Goal: Information Seeking & Learning: Learn about a topic

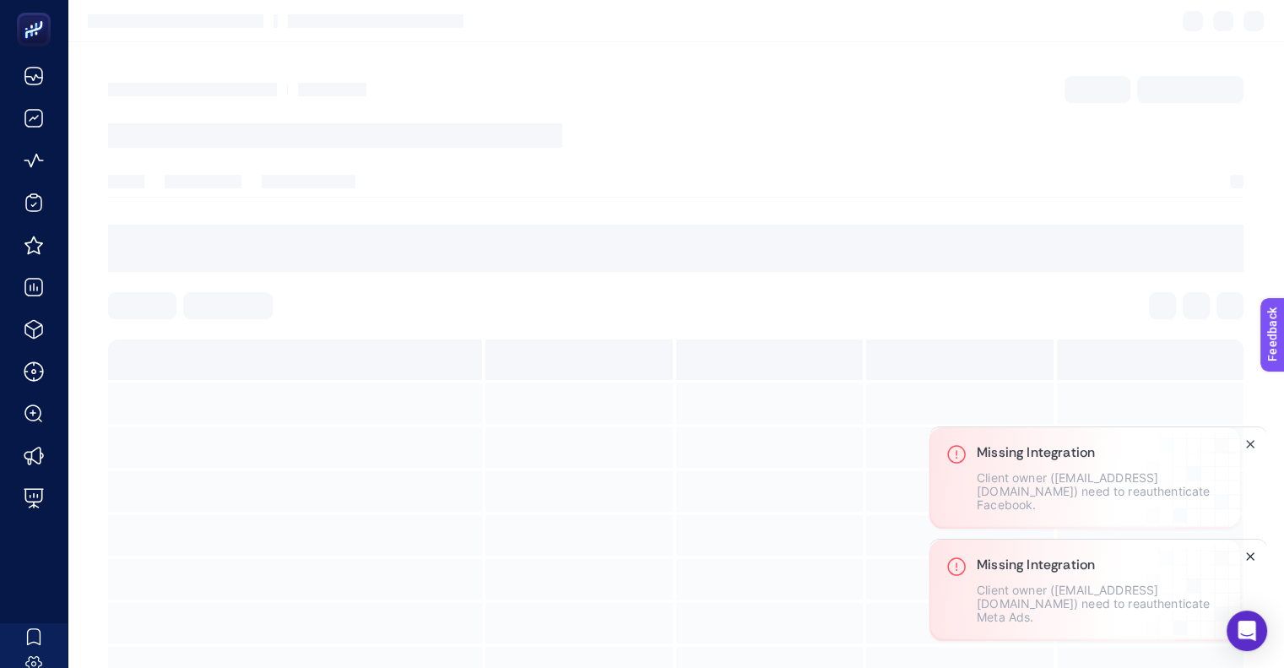
click at [1250, 558] on icon "Close" at bounding box center [1250, 557] width 14 height 14
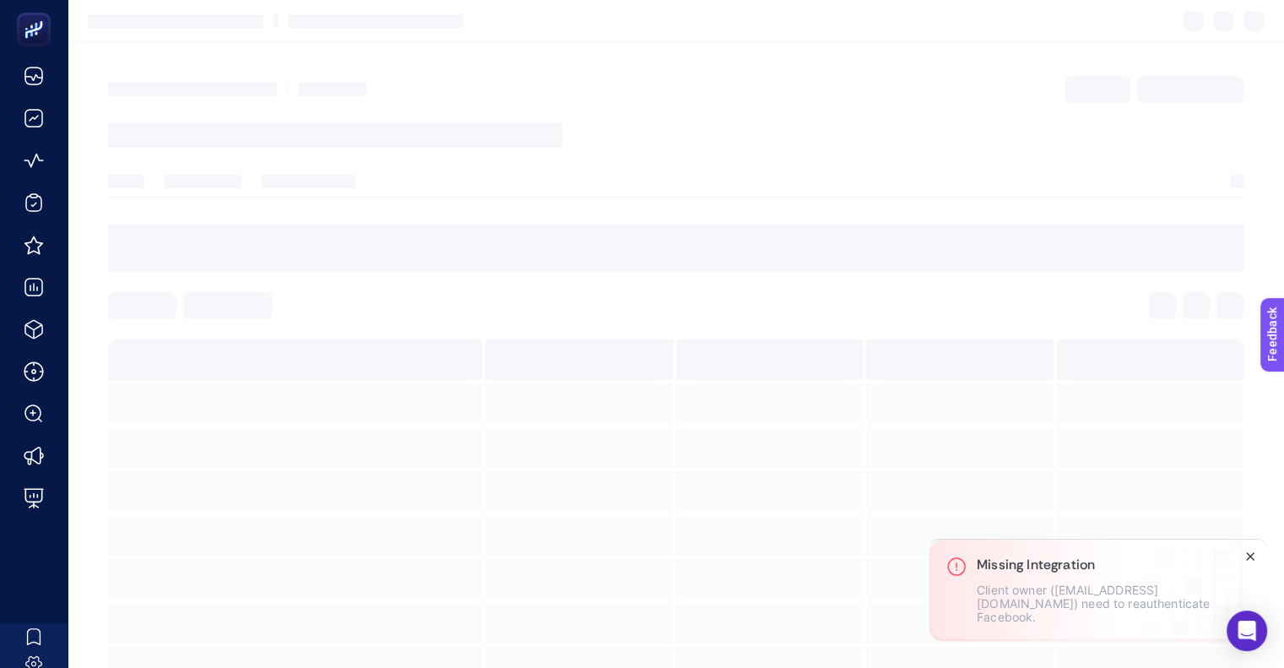
click at [1251, 558] on line "Close" at bounding box center [1250, 556] width 7 height 7
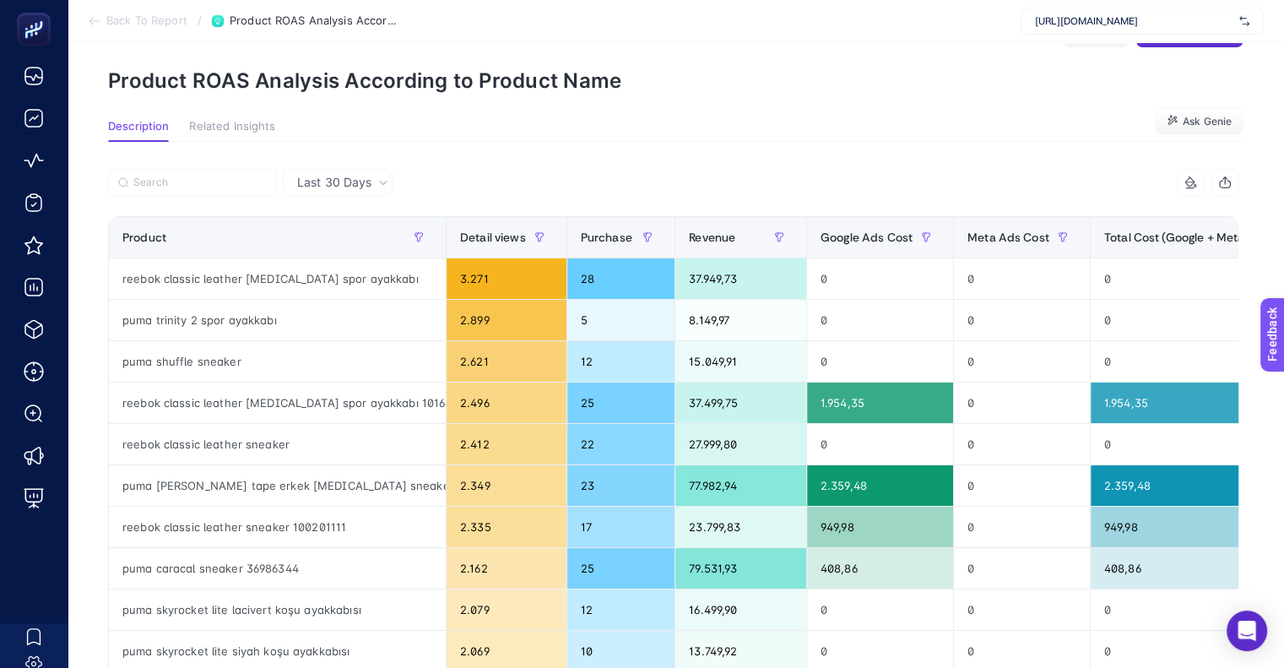
scroll to position [84, 0]
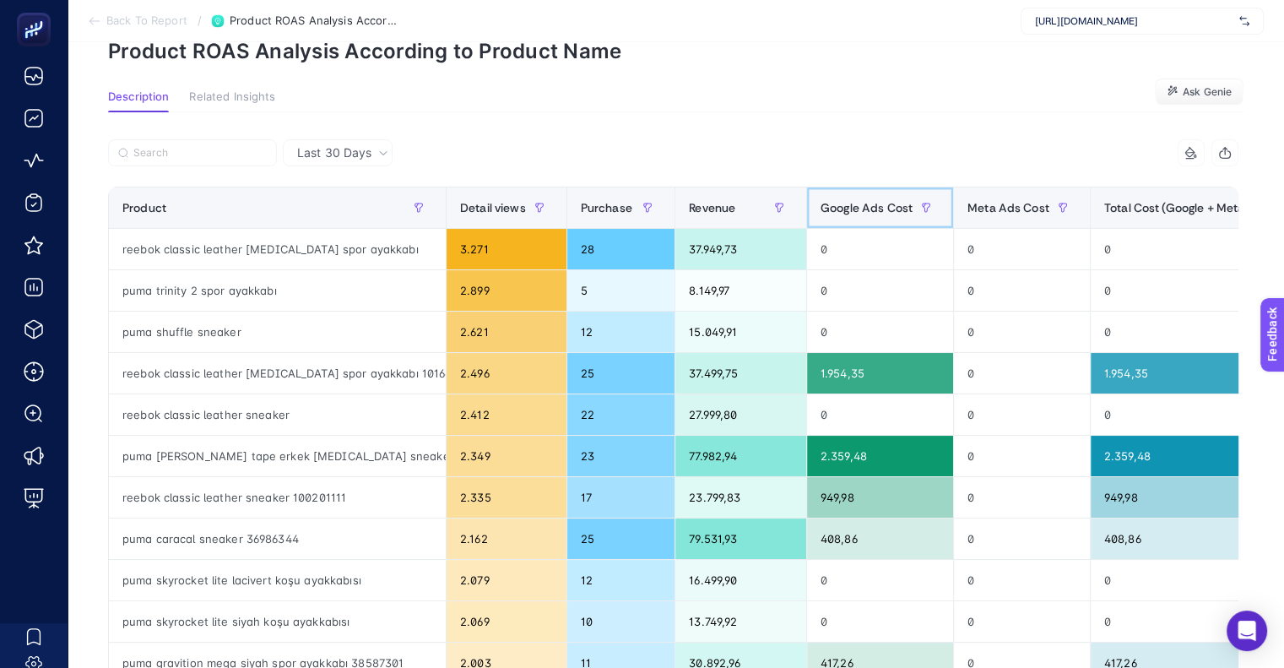
click at [891, 203] on span "Google Ads Cost" at bounding box center [867, 208] width 92 height 14
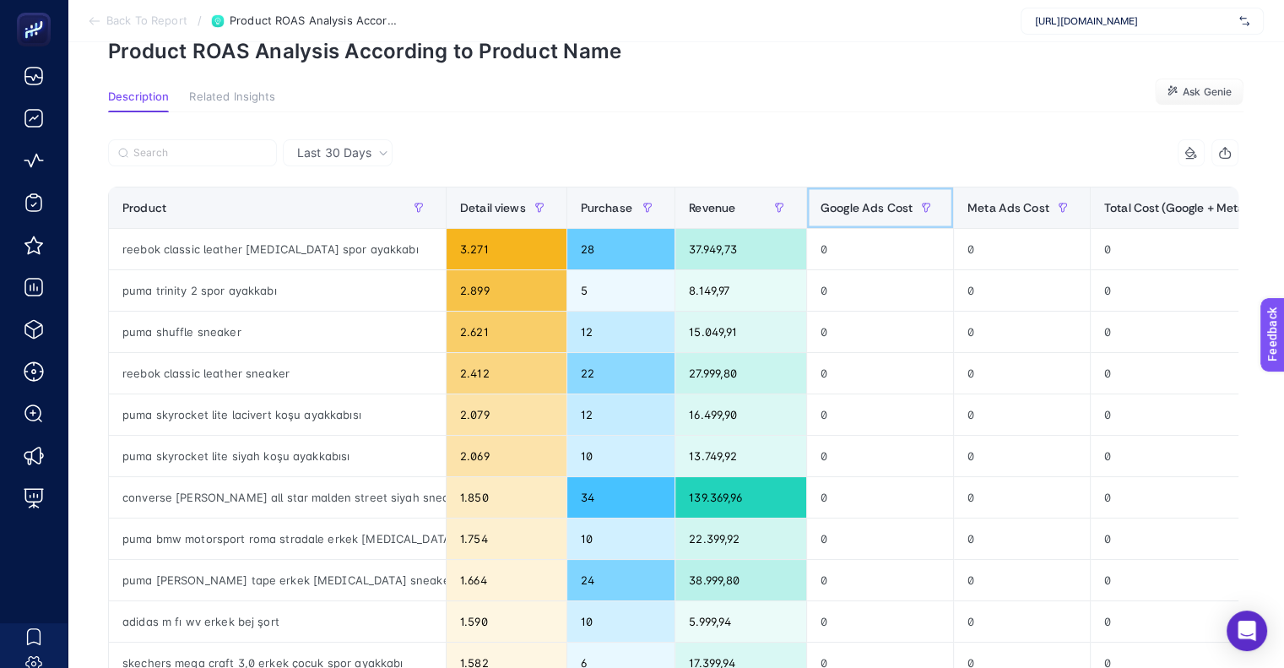
click at [891, 203] on span "Google Ads Cost" at bounding box center [867, 208] width 92 height 14
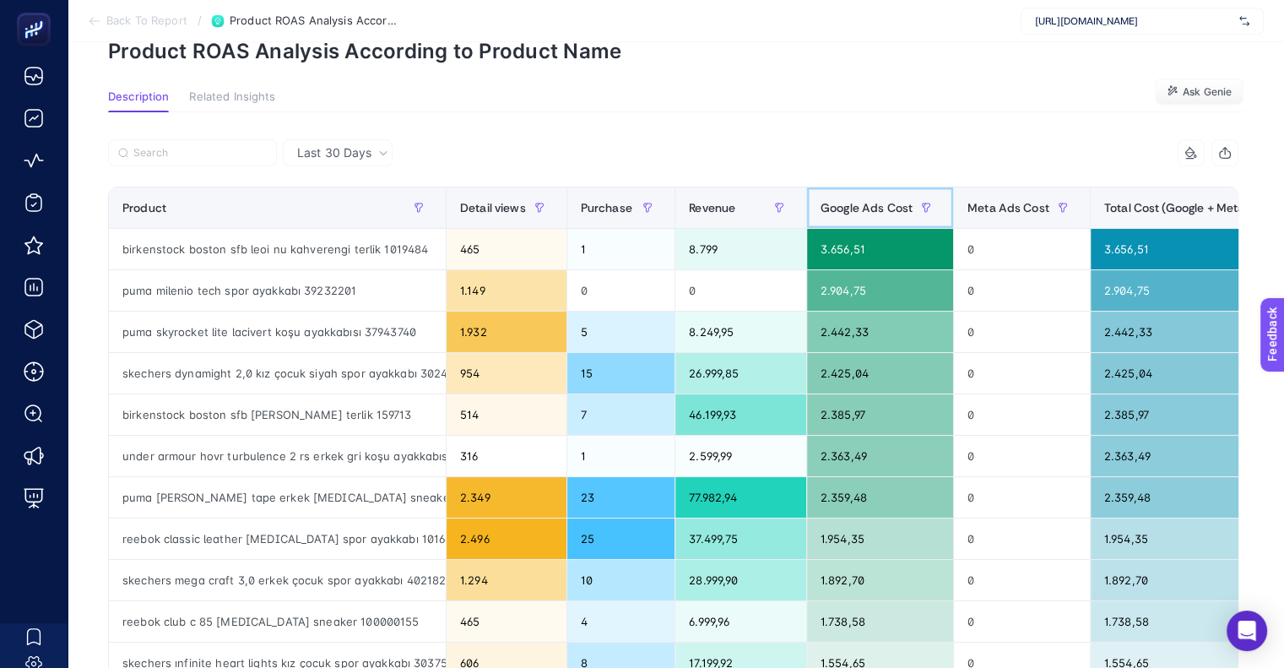
scroll to position [0, 8]
drag, startPoint x: 803, startPoint y: 251, endPoint x: 863, endPoint y: 244, distance: 60.3
click at [863, 244] on div "3.656,51" at bounding box center [880, 249] width 146 height 41
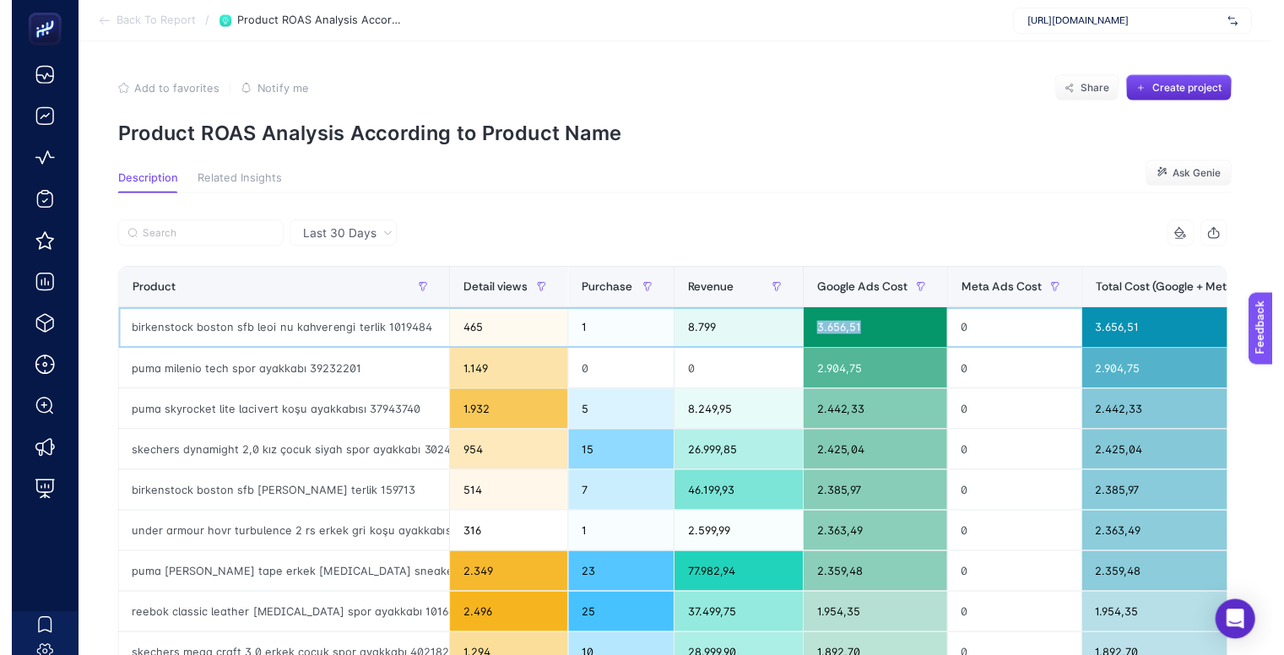
scroll to position [0, 0]
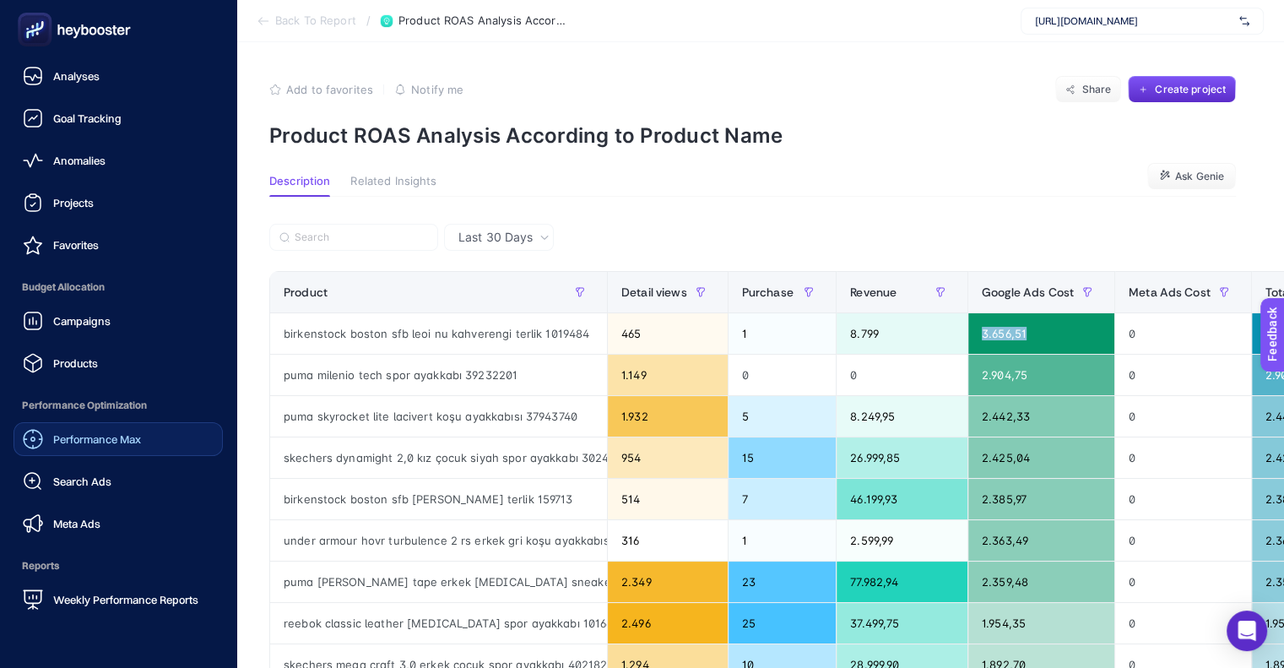
click at [126, 438] on span "Performance Max" at bounding box center [97, 439] width 88 height 14
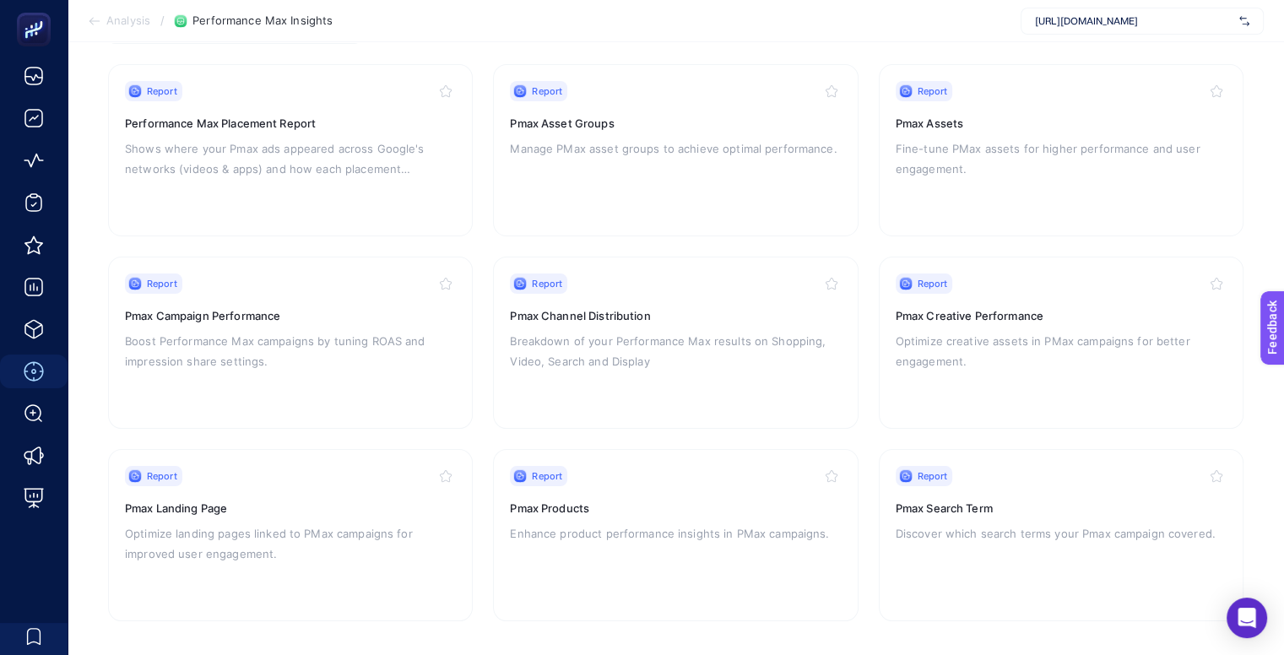
scroll to position [172, 0]
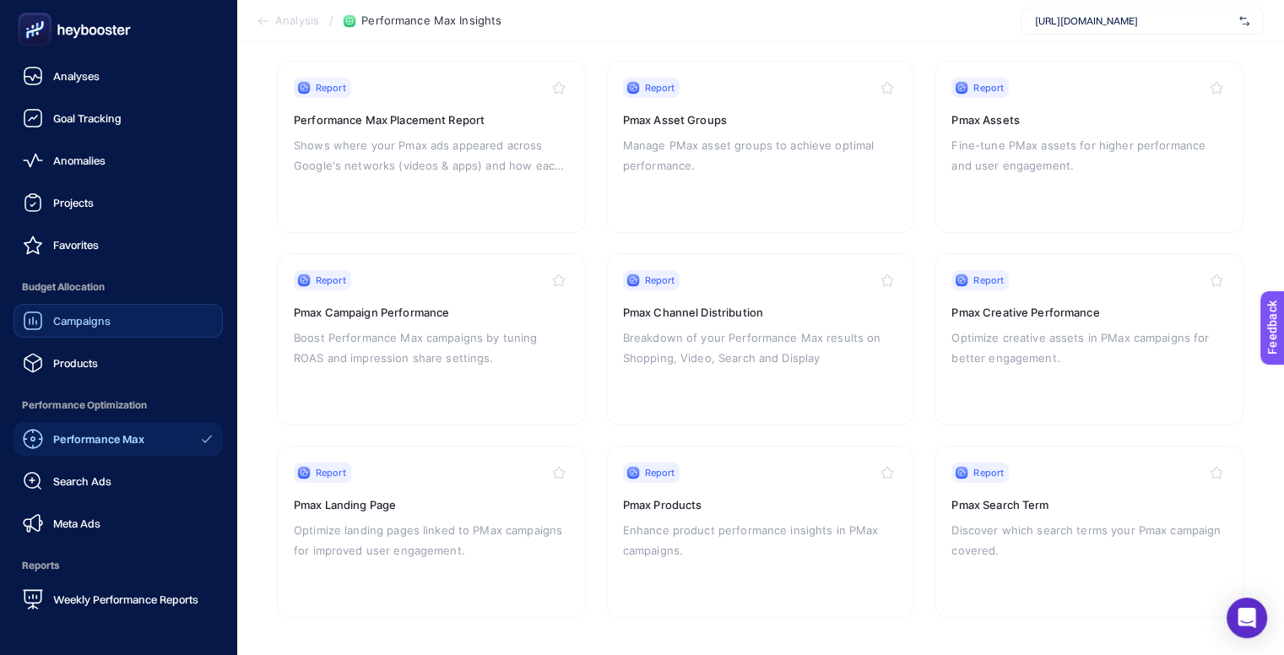
click at [96, 324] on span "Campaigns" at bounding box center [81, 321] width 57 height 14
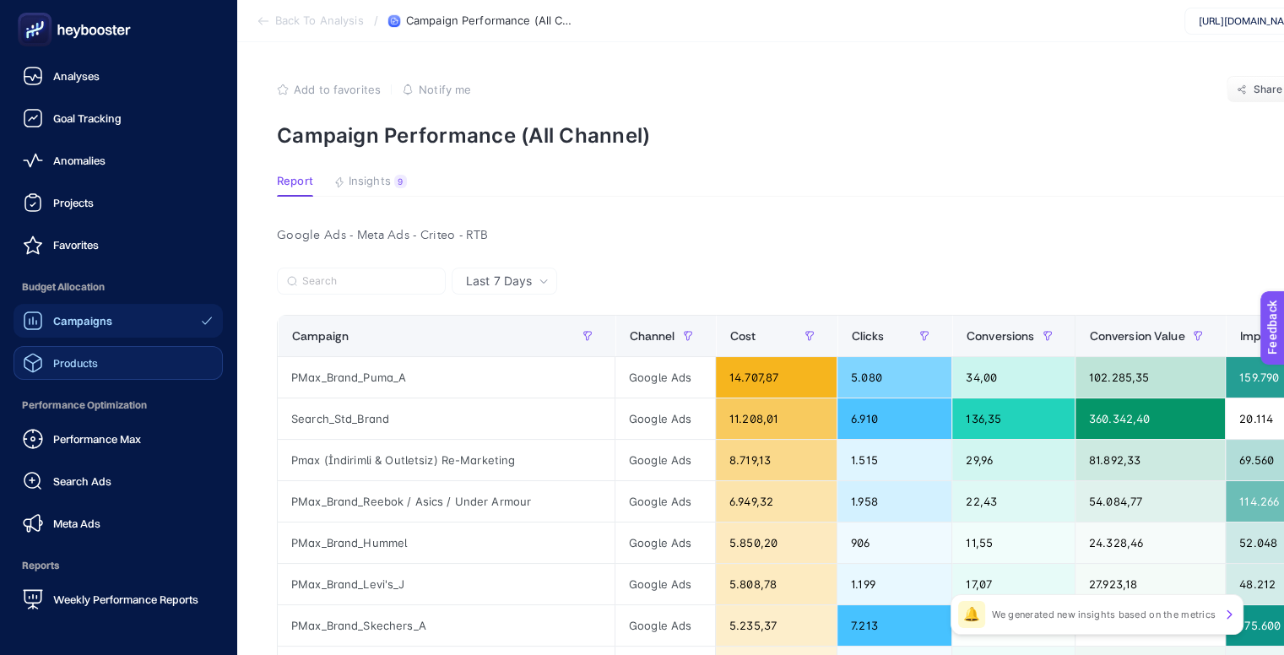
click at [84, 368] on span "Products" at bounding box center [75, 363] width 45 height 14
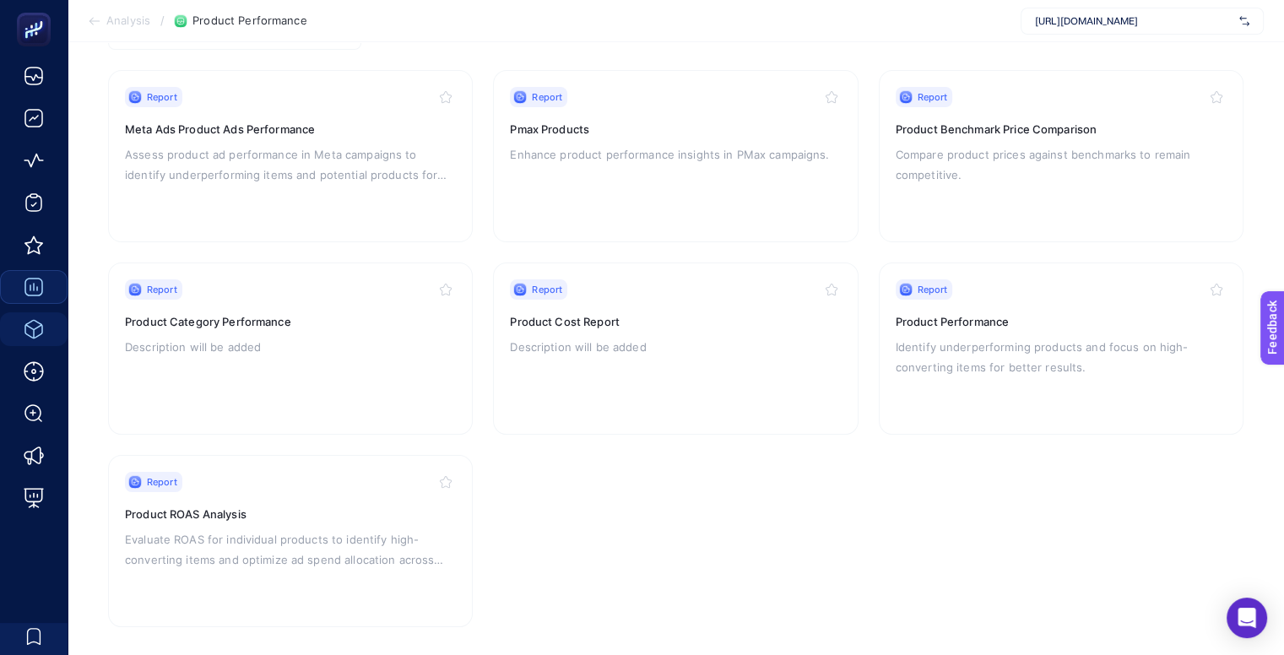
scroll to position [169, 0]
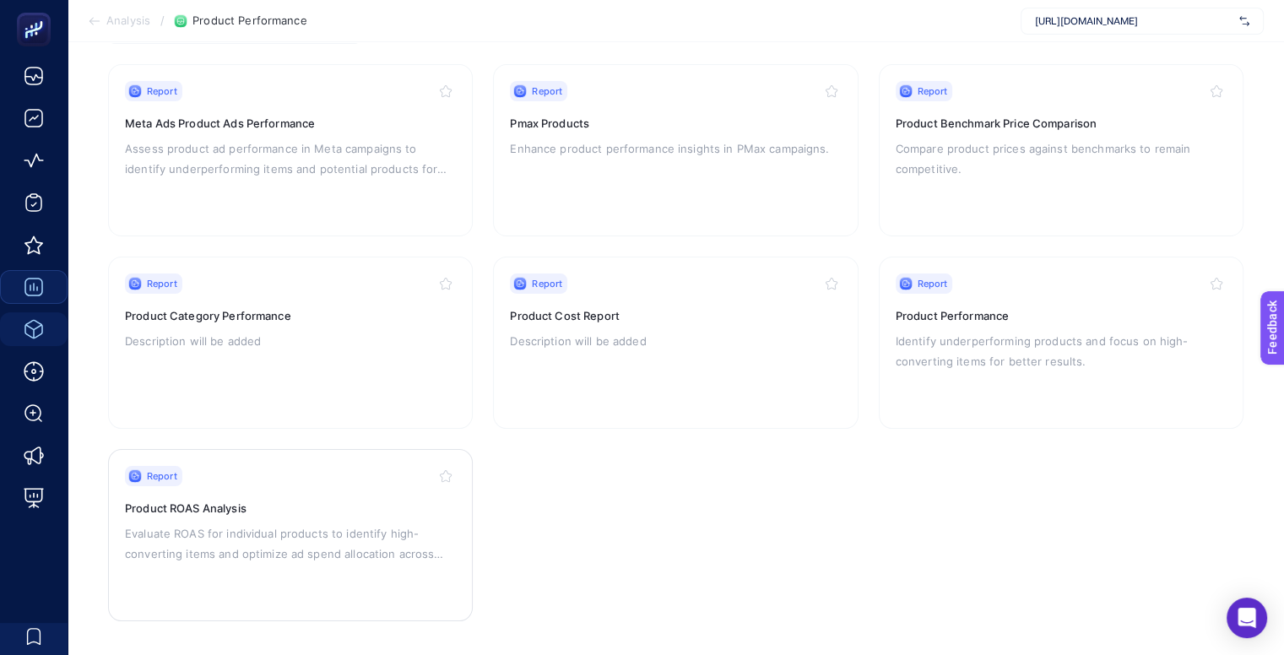
click at [382, 523] on p "Evaluate ROAS for individual products to identify high-converting items and opt…" at bounding box center [290, 543] width 331 height 41
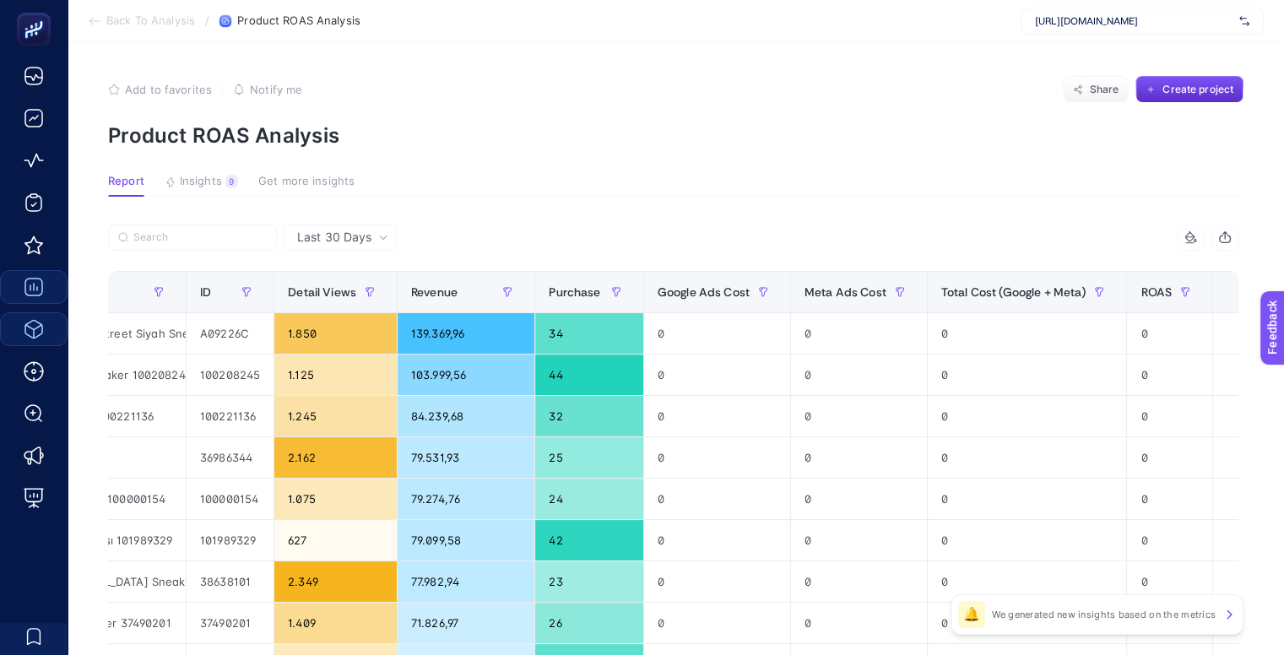
scroll to position [0, 272]
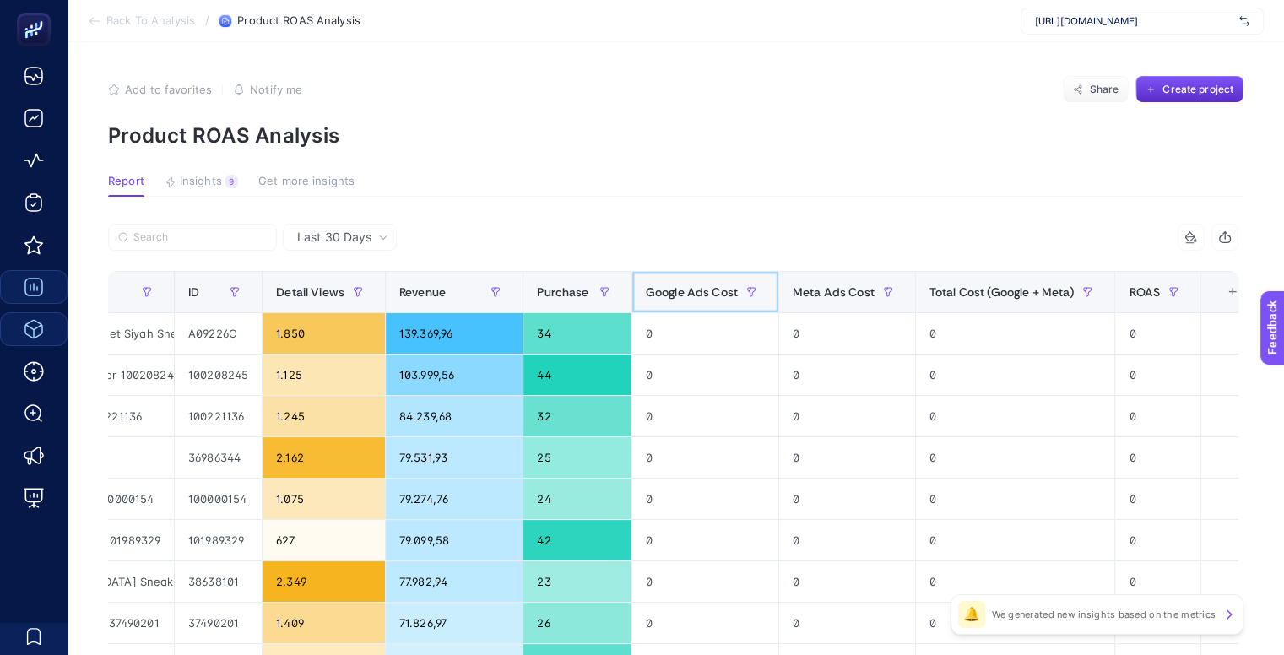
click at [714, 289] on span "Google Ads Cost" at bounding box center [692, 292] width 92 height 14
click at [746, 290] on icon "button" at bounding box center [751, 292] width 10 height 10
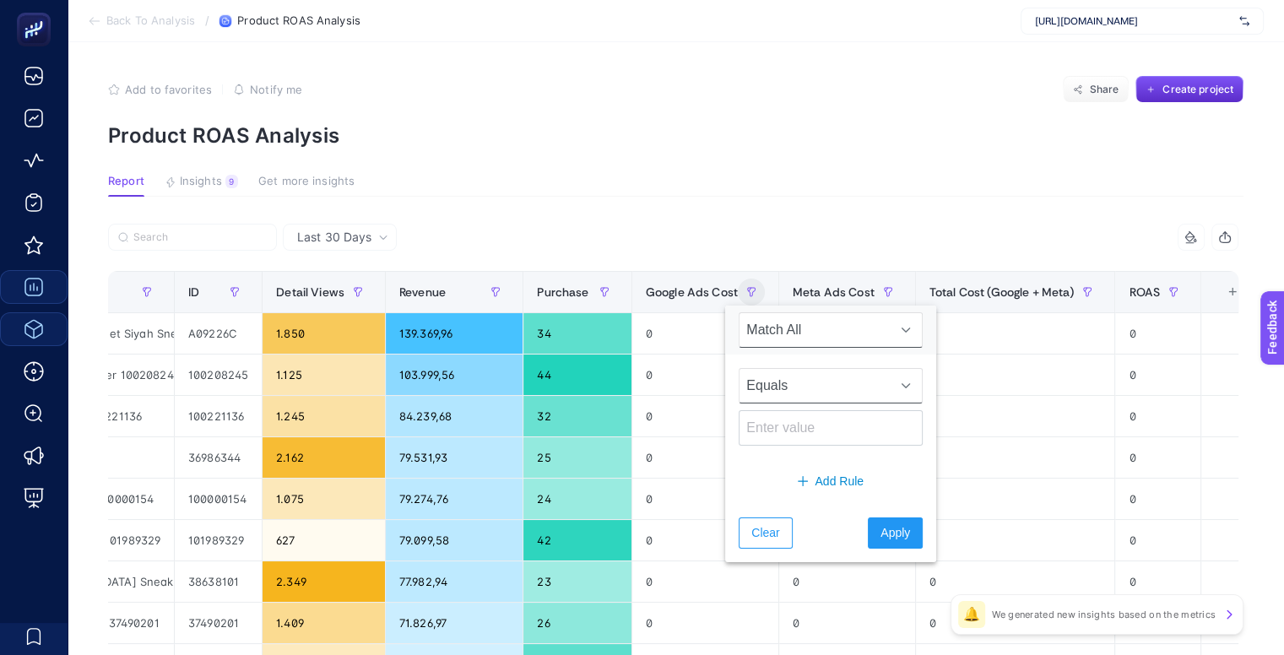
click at [816, 377] on span "Equals" at bounding box center [814, 386] width 150 height 34
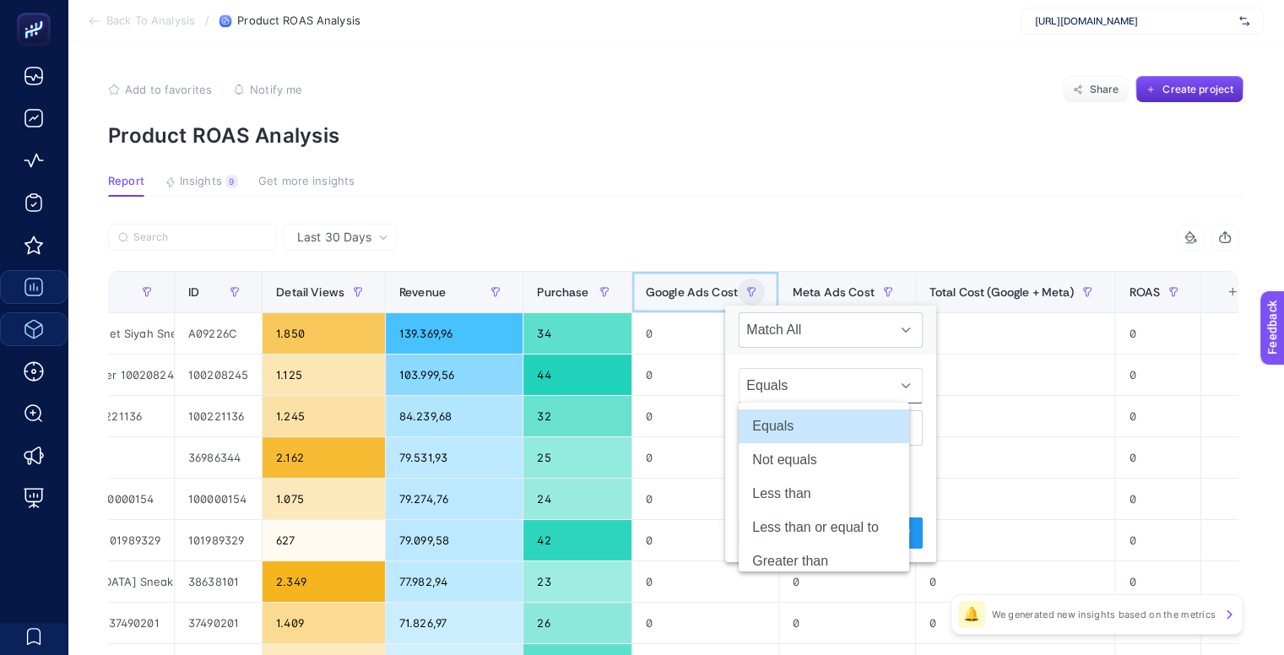
click at [687, 274] on th "Google Ads Cost" at bounding box center [704, 292] width 147 height 41
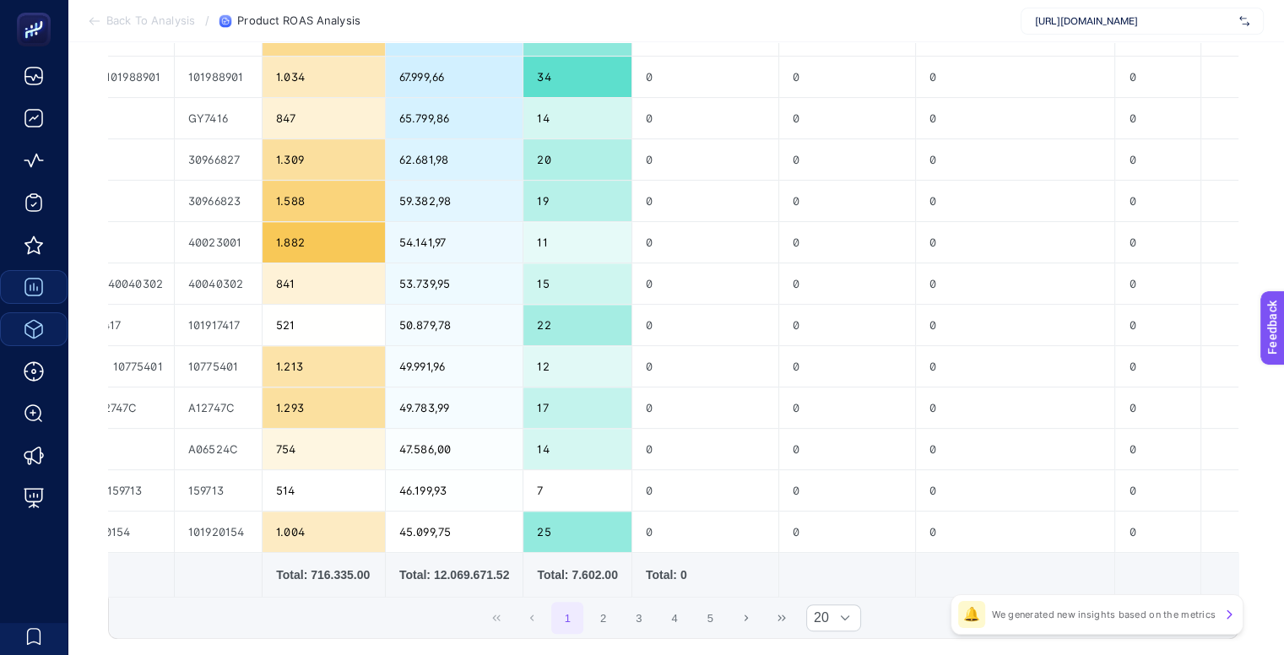
scroll to position [709, 8]
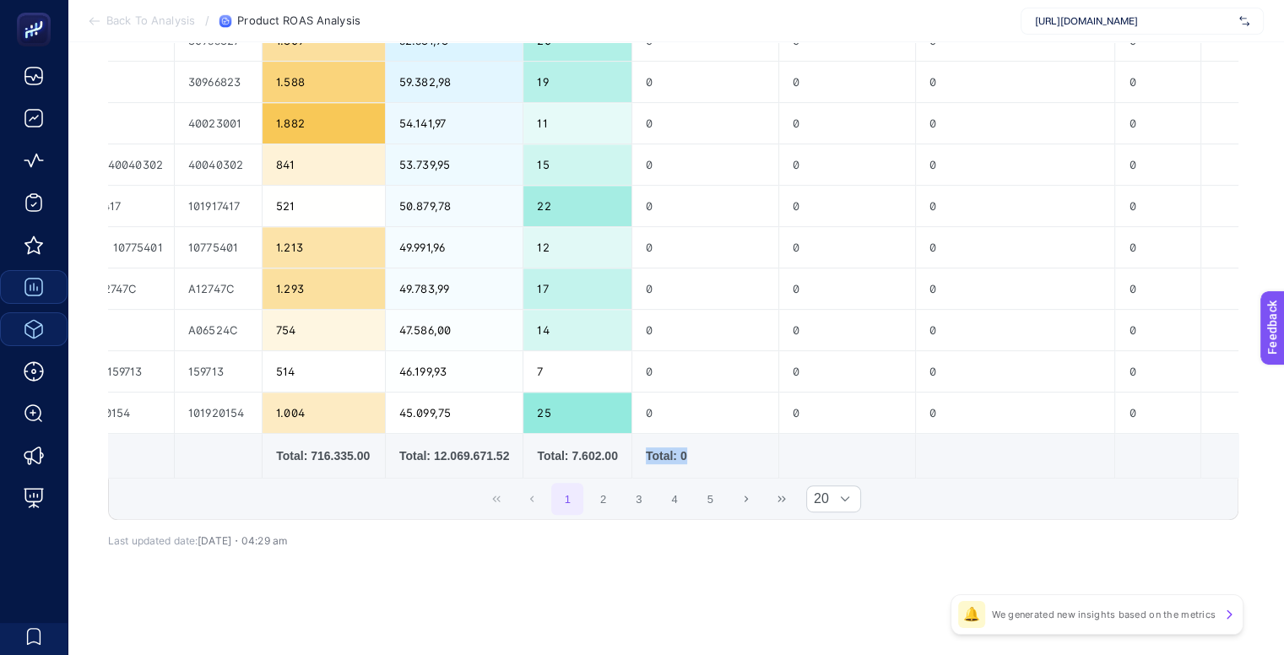
drag, startPoint x: 664, startPoint y: 449, endPoint x: 611, endPoint y: 461, distance: 54.5
click at [631, 465] on td "Total: 0" at bounding box center [704, 456] width 147 height 45
click at [660, 448] on div "Total: 0" at bounding box center [705, 455] width 119 height 17
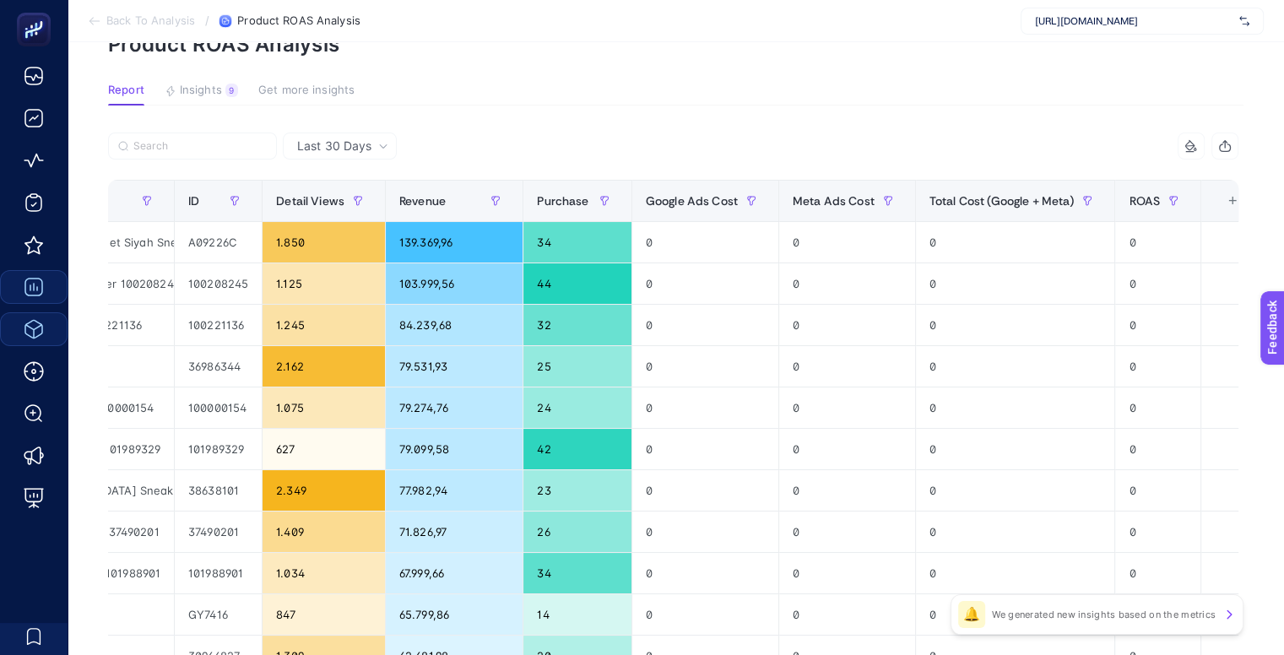
scroll to position [0, 8]
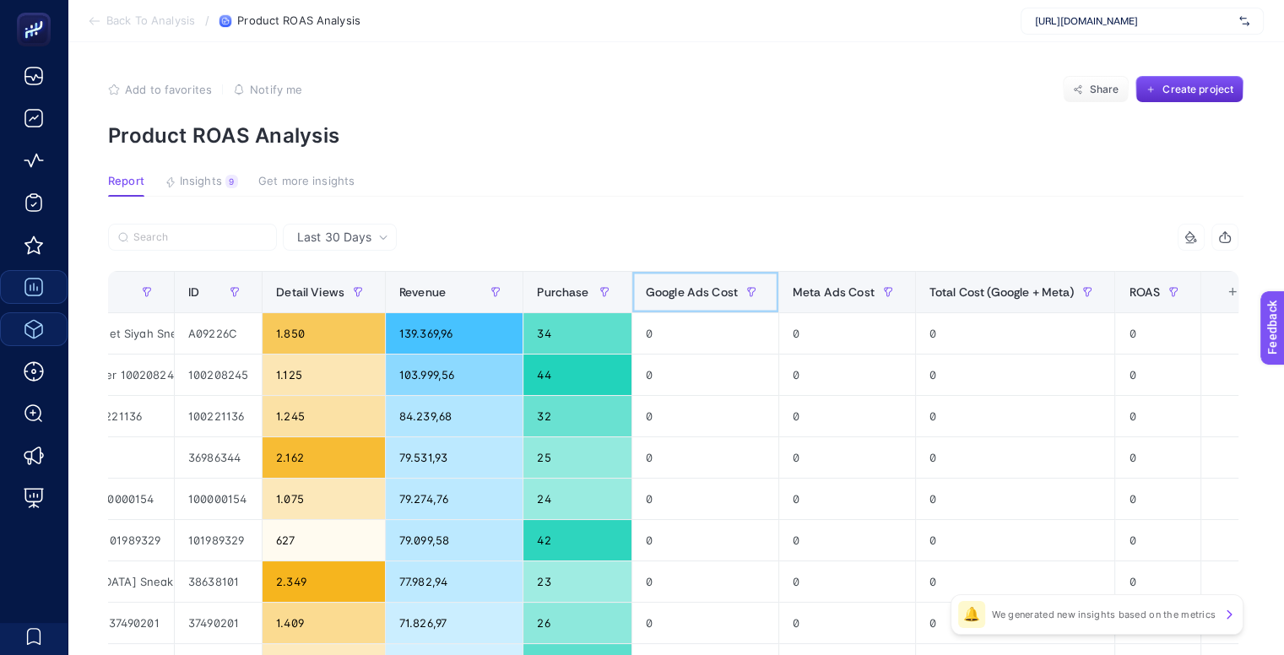
click at [693, 285] on span "Google Ads Cost" at bounding box center [692, 292] width 92 height 14
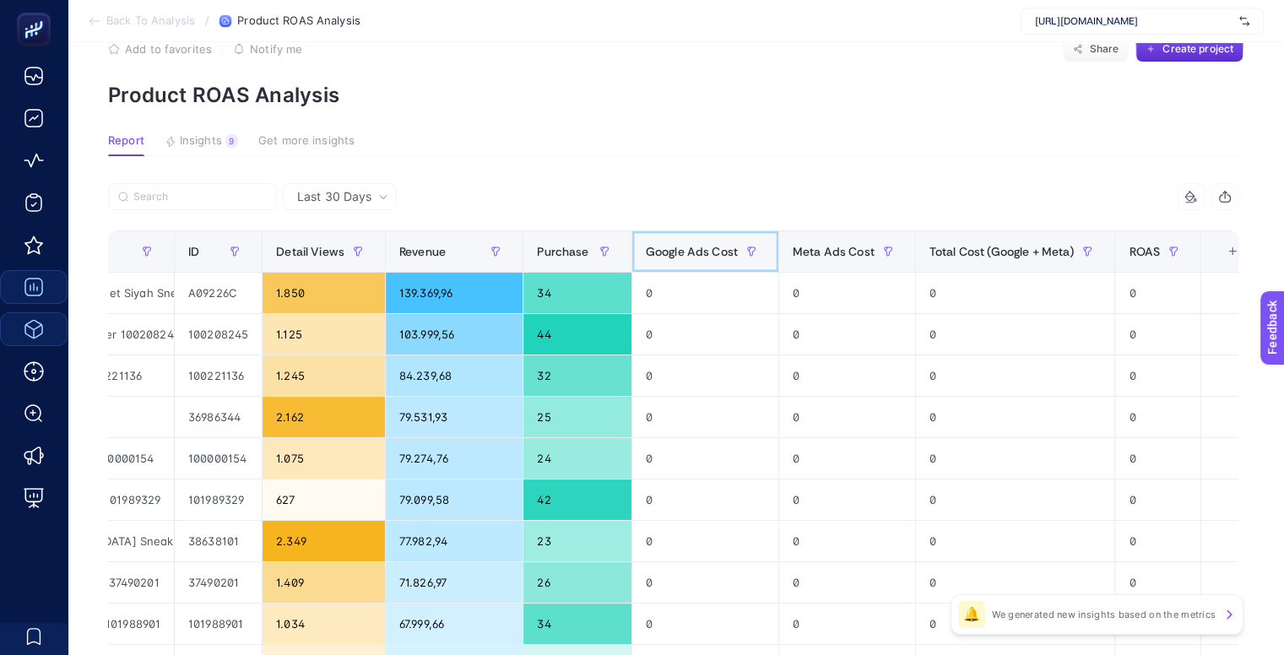
scroll to position [42, 8]
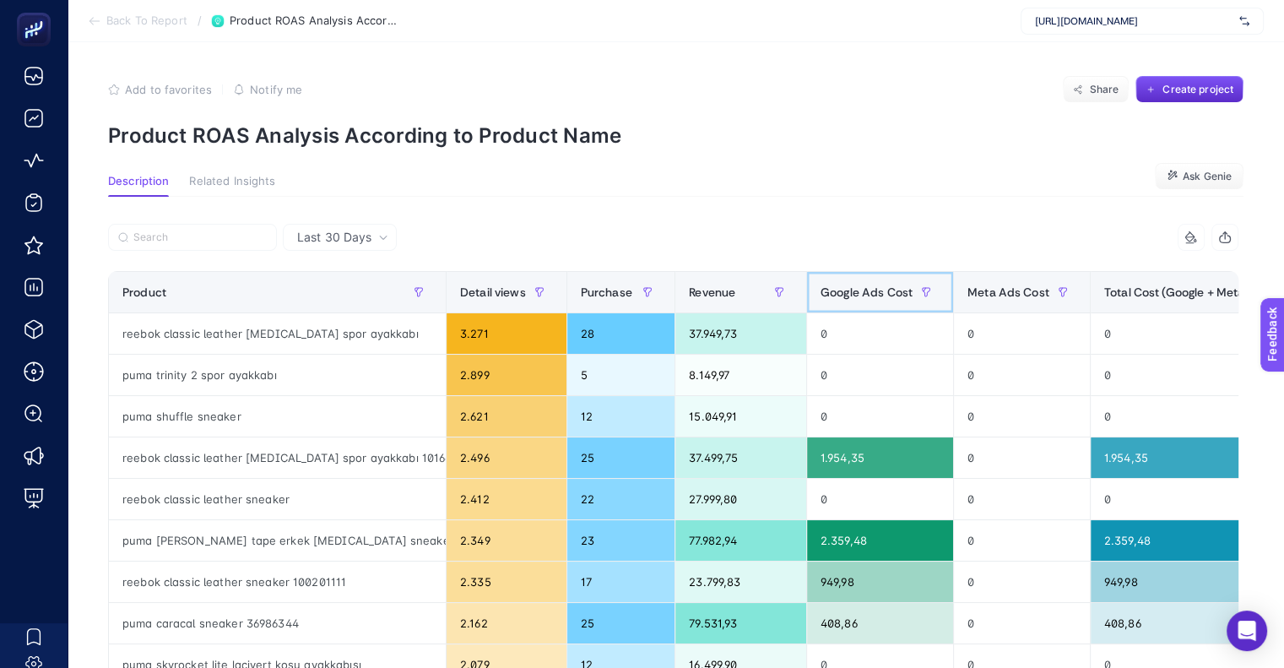
click at [876, 293] on span "Google Ads Cost" at bounding box center [867, 292] width 92 height 14
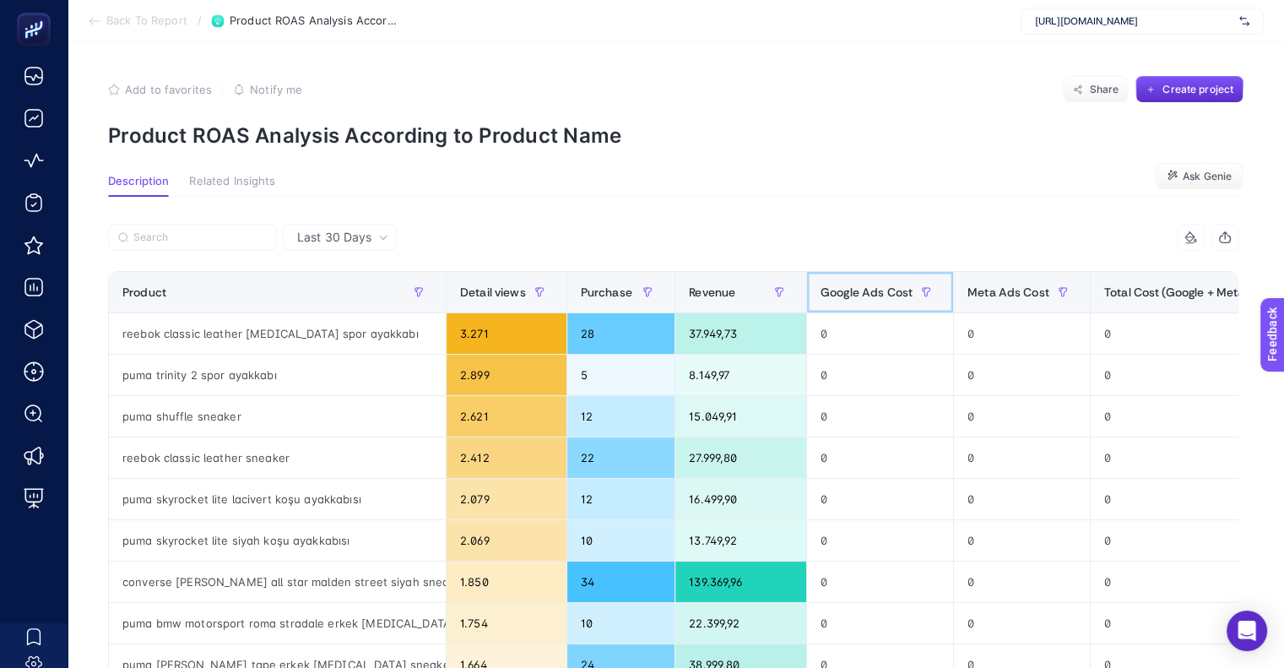
click at [876, 293] on span "Google Ads Cost" at bounding box center [867, 292] width 92 height 14
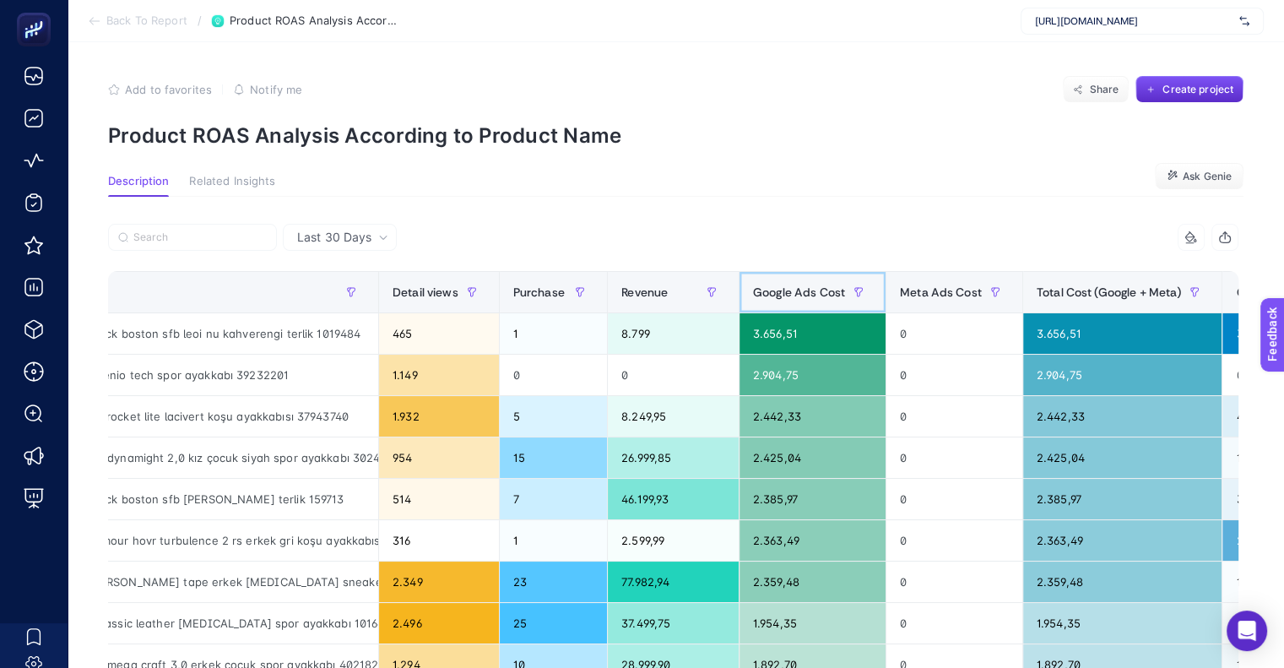
scroll to position [0, 69]
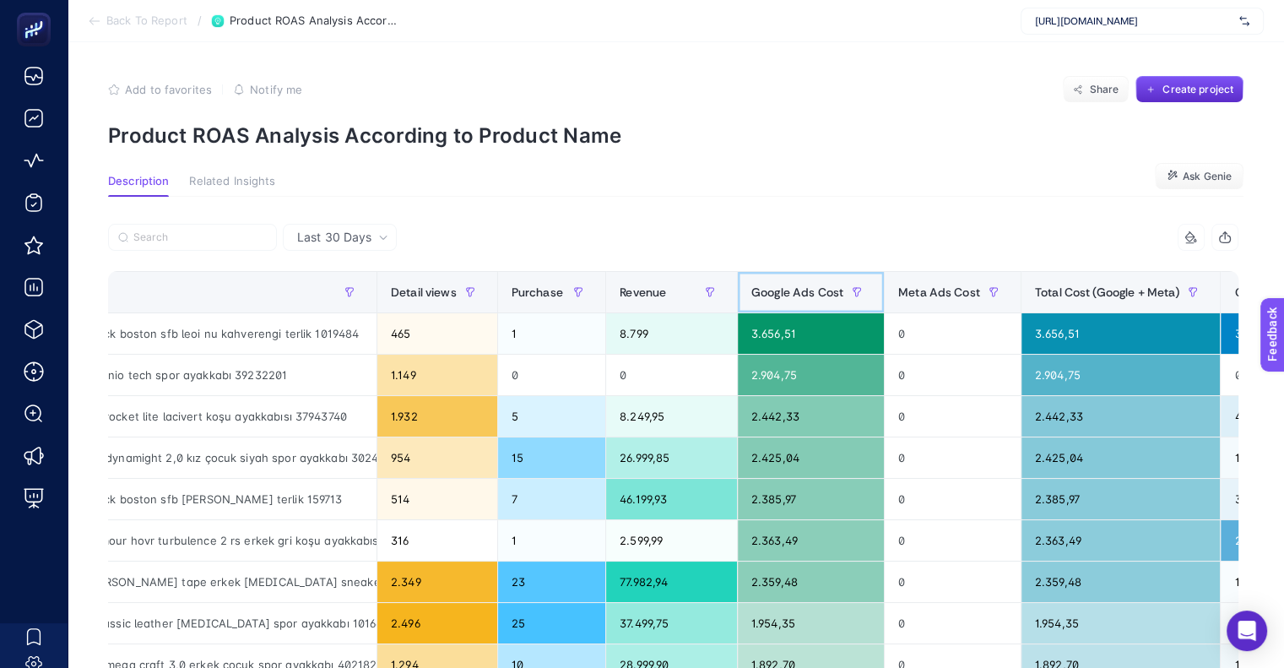
click at [803, 286] on span "Google Ads Cost" at bounding box center [797, 292] width 92 height 14
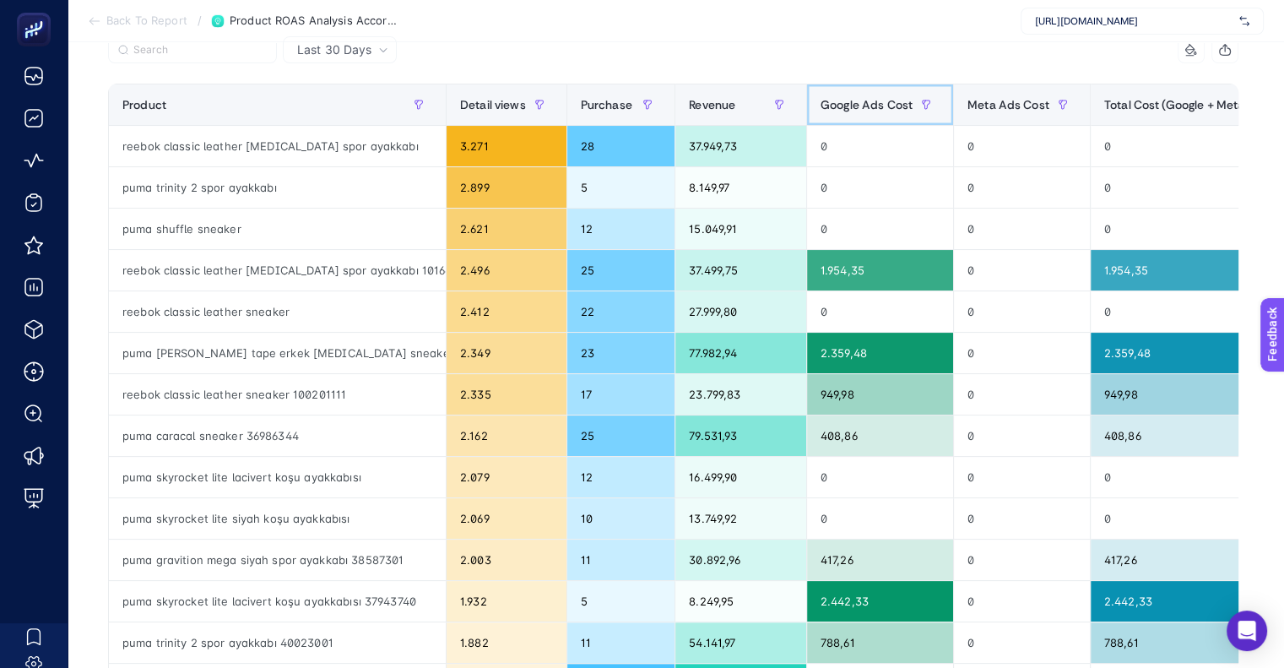
scroll to position [188, 0]
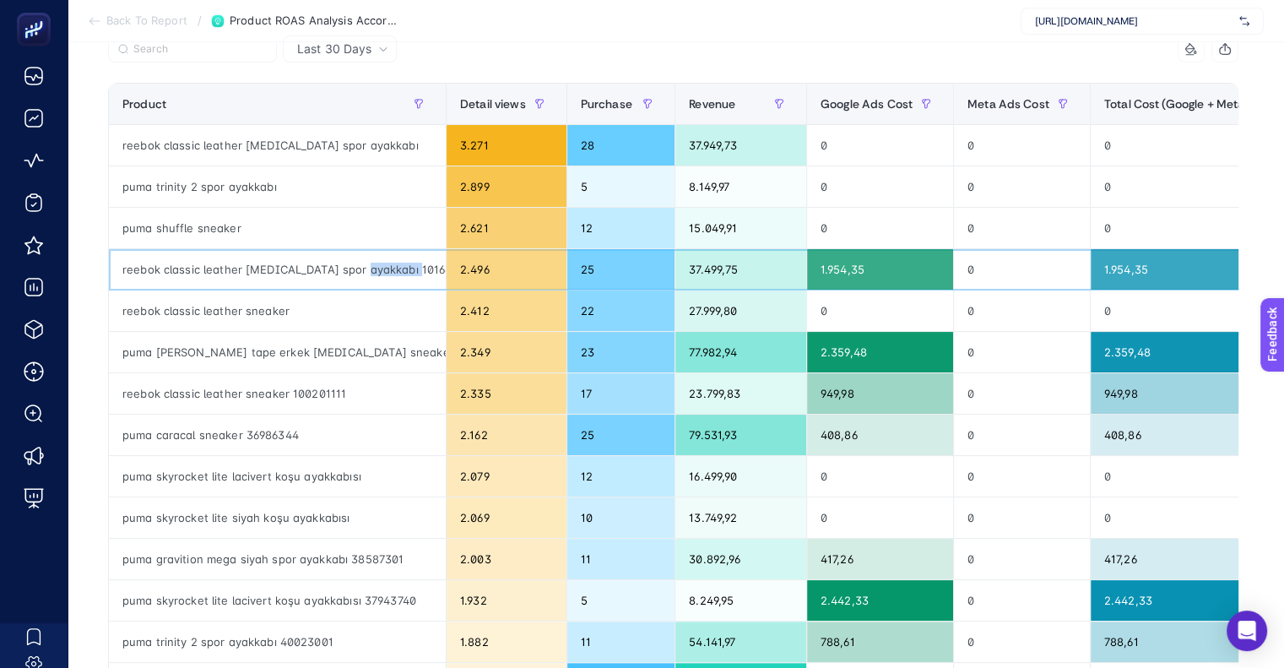
drag, startPoint x: 358, startPoint y: 264, endPoint x: 419, endPoint y: 266, distance: 60.8
click at [419, 266] on div "reebok classic leather [MEDICAL_DATA] spor ayakkabı 101664943" at bounding box center [277, 269] width 337 height 41
click at [668, 51] on div at bounding box center [391, 53] width 566 height 37
drag, startPoint x: 356, startPoint y: 268, endPoint x: 419, endPoint y: 267, distance: 62.5
click at [419, 267] on div "reebok classic leather [MEDICAL_DATA] spor ayakkabı 101664943" at bounding box center [277, 269] width 337 height 41
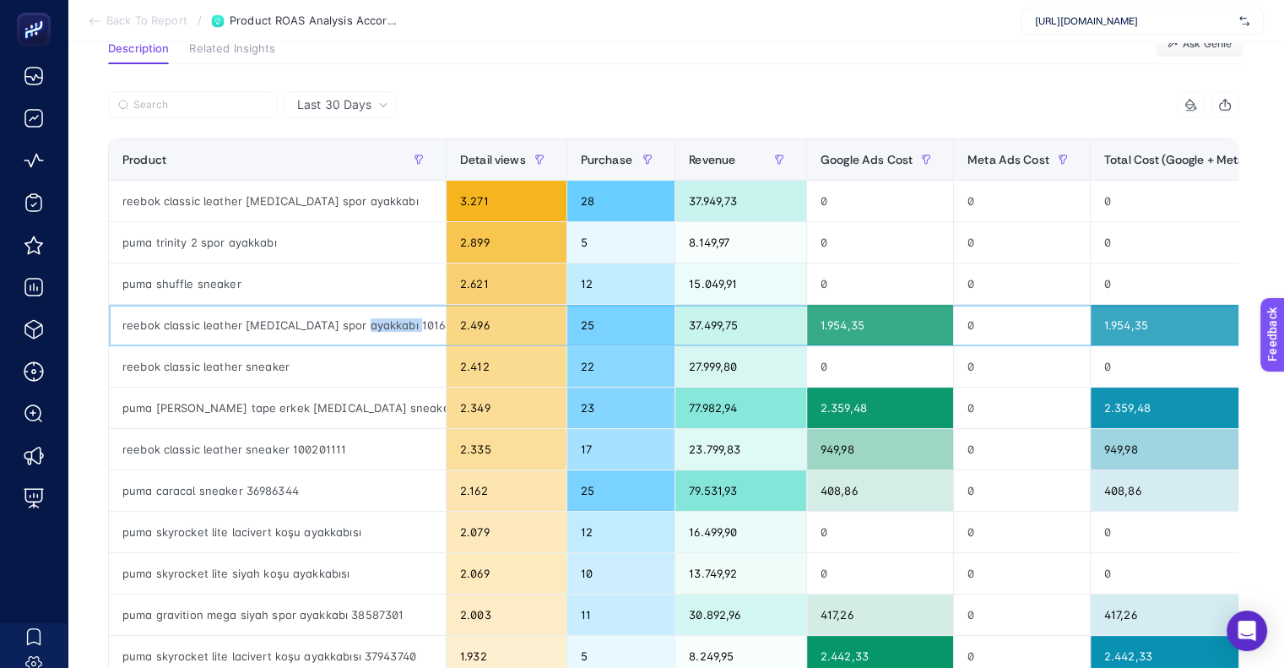
scroll to position [104, 0]
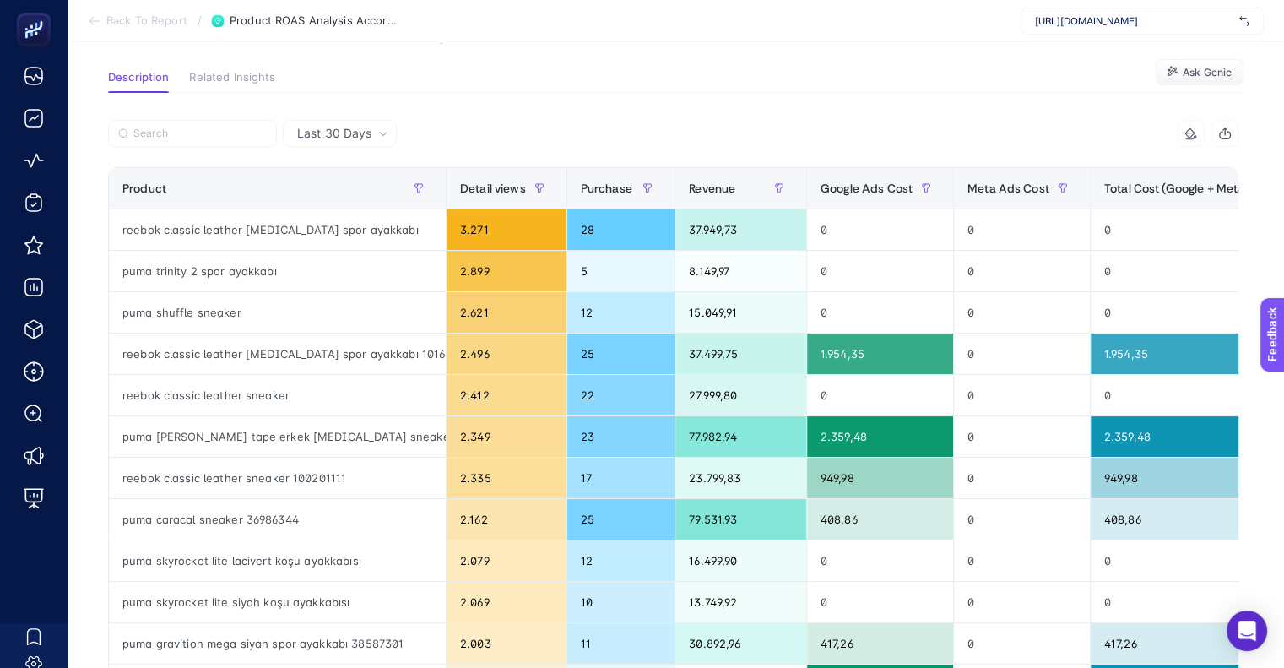
click at [330, 144] on div "Last 30 Days" at bounding box center [340, 133] width 114 height 27
click at [357, 214] on li "Last 7 Days" at bounding box center [340, 229] width 104 height 30
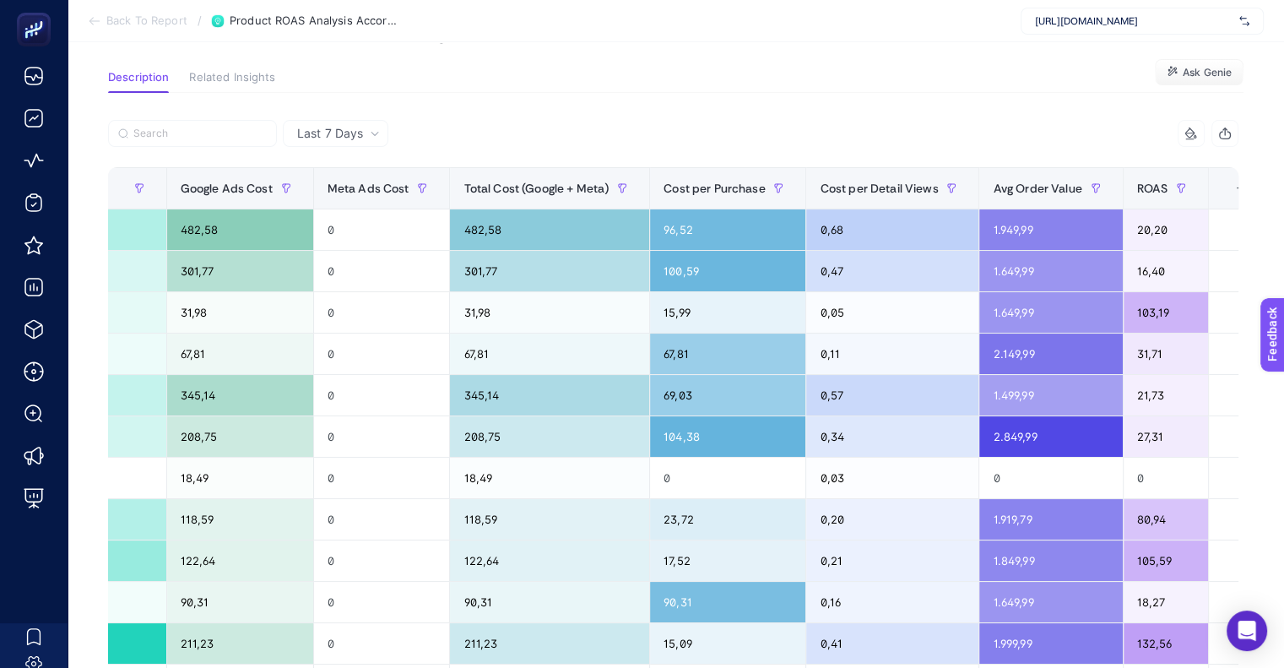
scroll to position [0, 650]
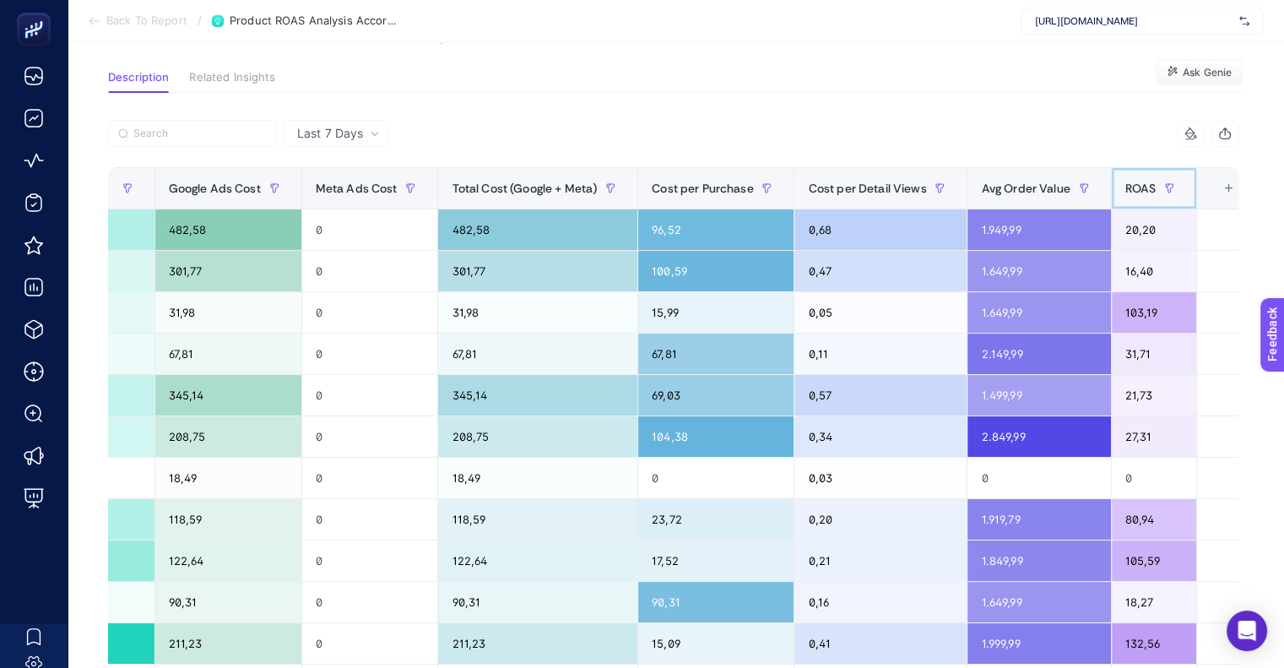
click at [1135, 192] on span "ROAS" at bounding box center [1140, 188] width 31 height 14
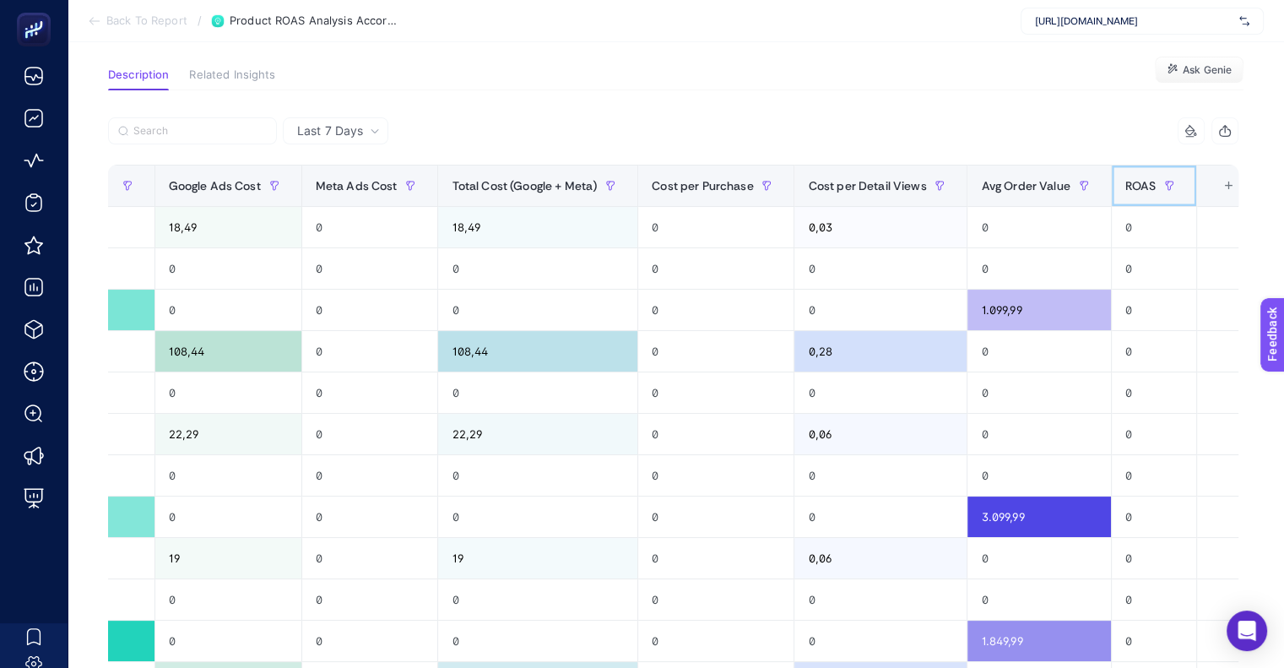
scroll to position [104, 0]
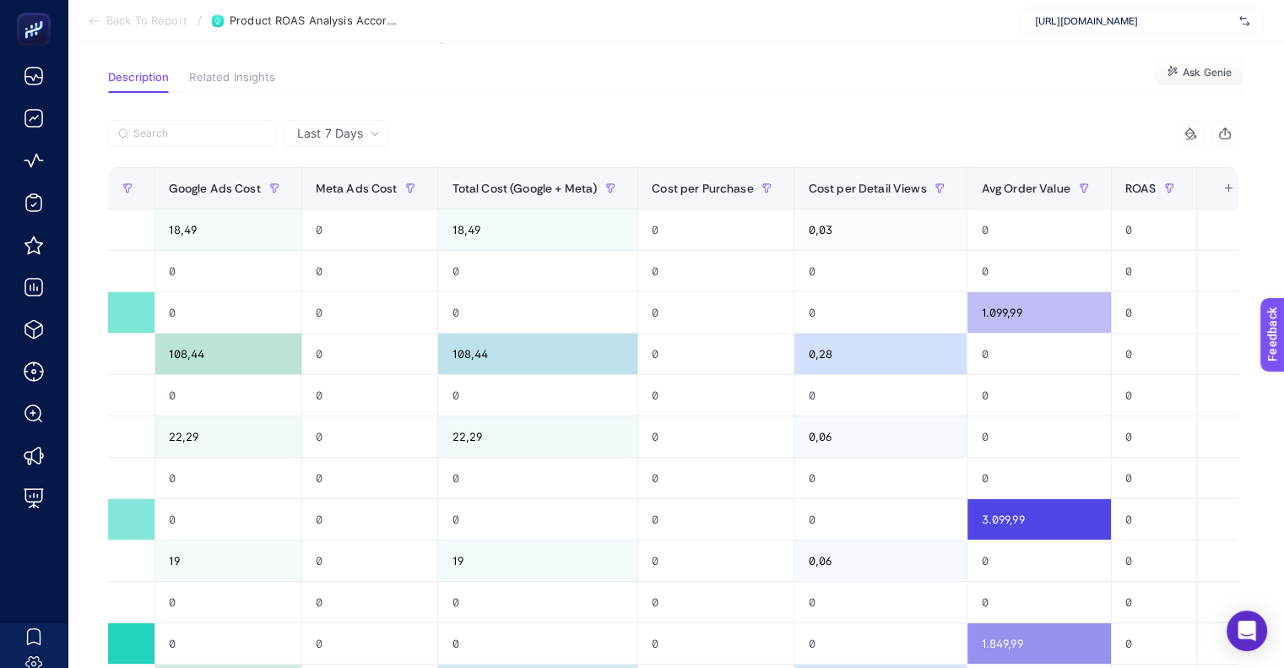
click at [1231, 138] on icon "button" at bounding box center [1225, 135] width 11 height 7
